Goal: Find specific page/section: Find specific page/section

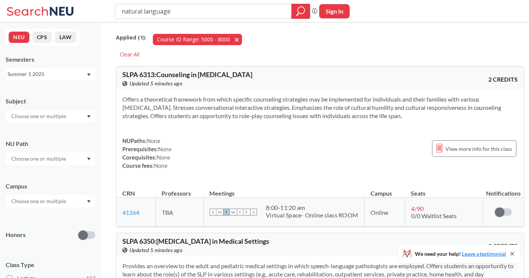
click at [240, 41] on span "button" at bounding box center [240, 39] width 0 height 7
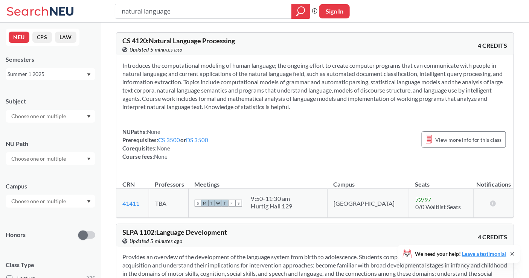
click at [63, 72] on div "Summer 1 2025" at bounding box center [47, 74] width 79 height 8
click at [50, 89] on div "Fall 2025" at bounding box center [52, 91] width 85 height 8
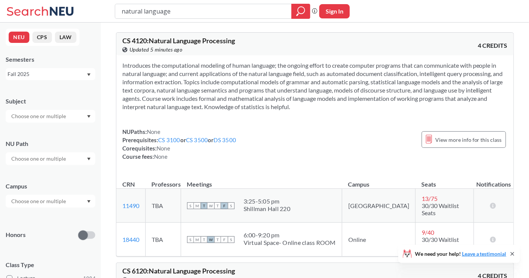
click at [168, 8] on input "natural language" at bounding box center [203, 11] width 165 height 13
type input "alina"
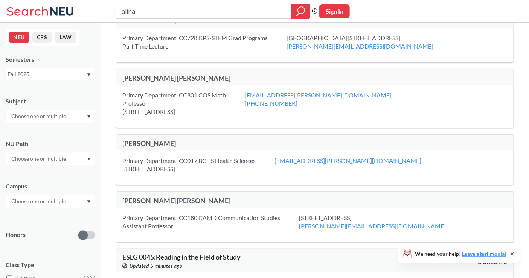
scroll to position [334, 0]
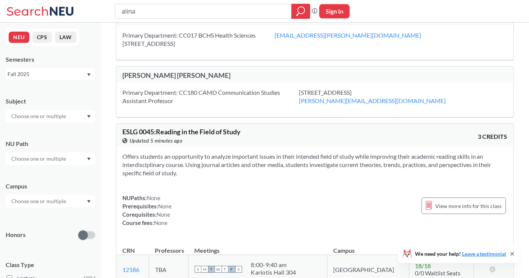
click at [169, 71] on div "[PERSON_NAME] [PERSON_NAME]" at bounding box center [218, 75] width 193 height 8
copy div "[PERSON_NAME] [PERSON_NAME]"
click at [183, 14] on input "alina" at bounding box center [203, 11] width 165 height 13
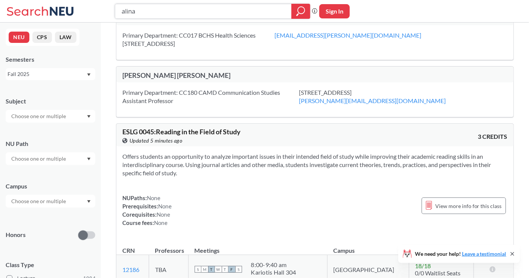
click at [183, 14] on input "alina" at bounding box center [203, 11] width 165 height 13
paste input "[PERSON_NAME] [PERSON_NAME]"
type input "[PERSON_NAME] [PERSON_NAME]"
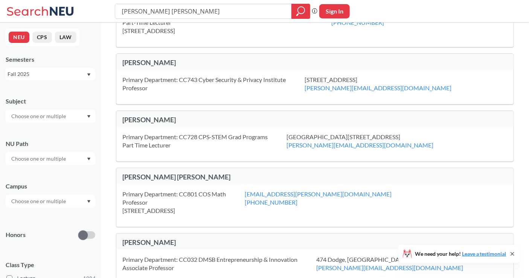
scroll to position [293, 0]
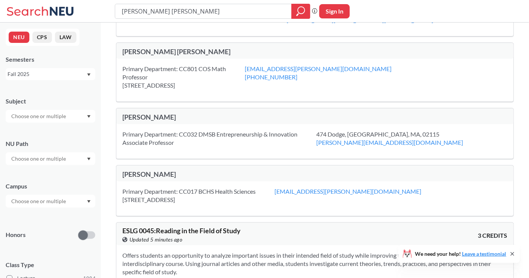
click at [185, 12] on input "[PERSON_NAME] [PERSON_NAME]" at bounding box center [203, 11] width 165 height 13
type input "c"
type input "communication"
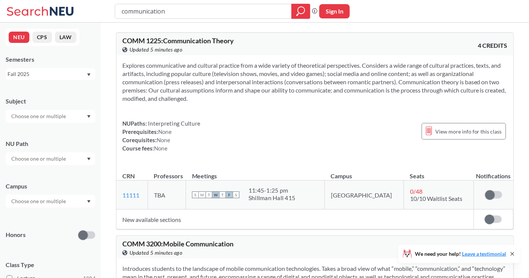
drag, startPoint x: 264, startPoint y: 183, endPoint x: 272, endPoint y: -29, distance: 212.2
